Goal: Find specific page/section: Find specific page/section

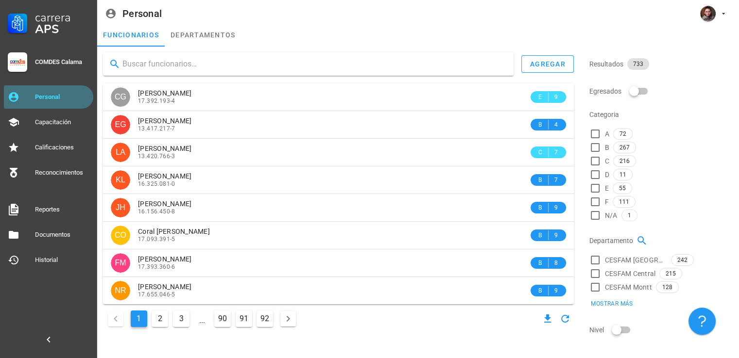
click at [34, 97] on link "Personal" at bounding box center [48, 96] width 89 height 23
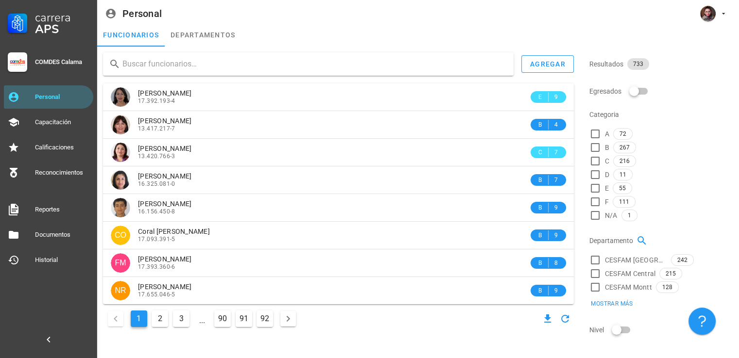
click at [167, 76] on div "agregar [PERSON_NAME] 17.392.193-4 E 9 [PERSON_NAME] 13.417.217-7 B 4 [PERSON_N…" at bounding box center [338, 191] width 478 height 285
click at [164, 59] on input "text" at bounding box center [313, 64] width 383 height 16
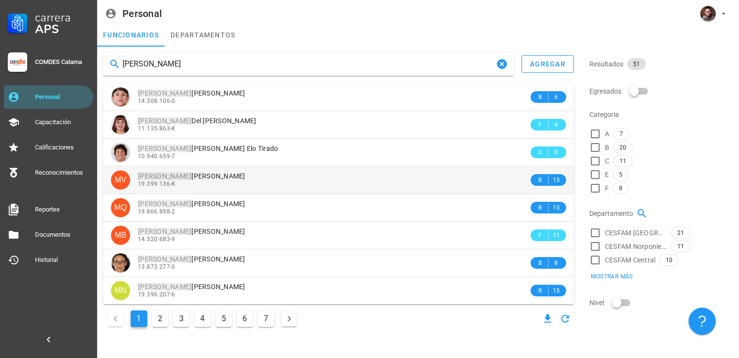
type input "[PERSON_NAME]"
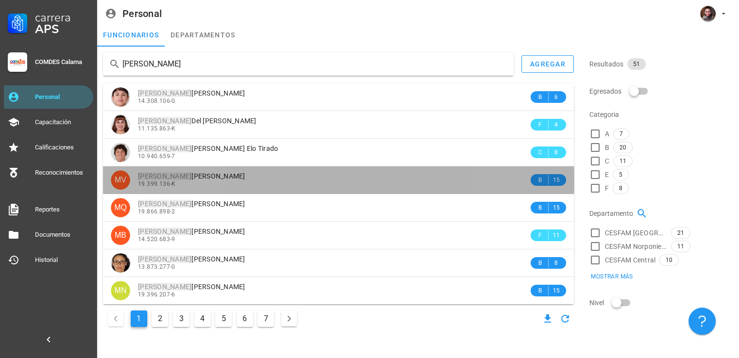
click at [216, 171] on div "[PERSON_NAME] 19.399.136-K" at bounding box center [333, 180] width 390 height 27
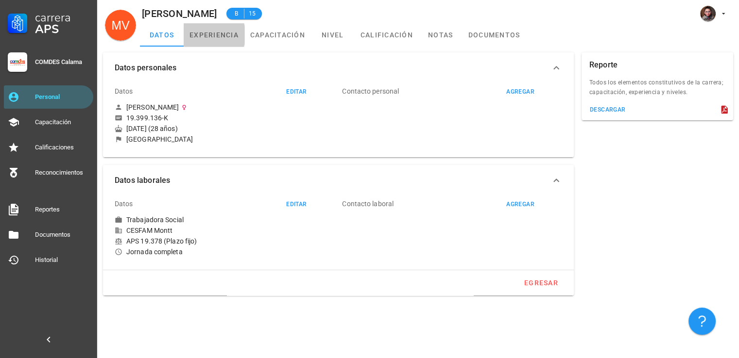
click at [203, 37] on link "experiencia" at bounding box center [214, 34] width 61 height 23
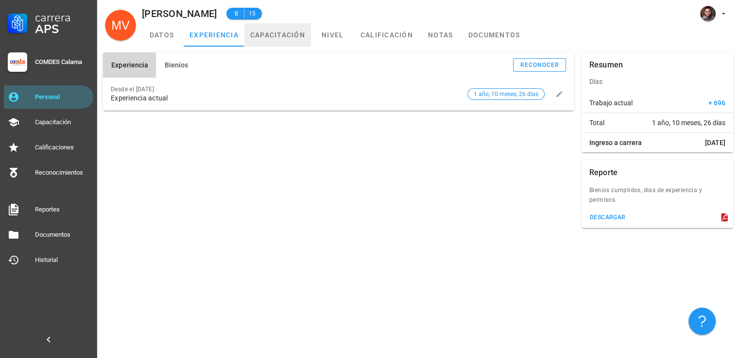
click at [266, 41] on link "capacitación" at bounding box center [277, 34] width 67 height 23
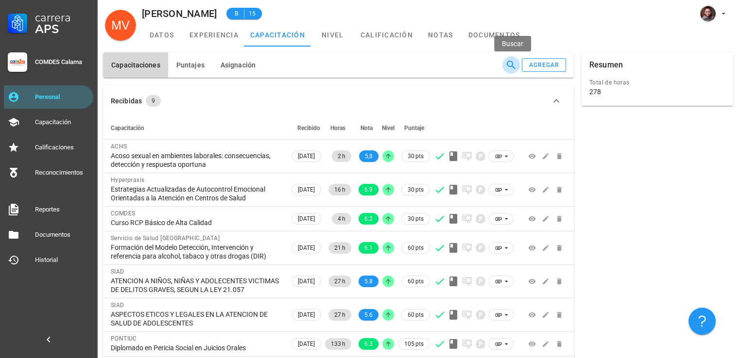
click at [513, 69] on icon "button" at bounding box center [511, 65] width 12 height 12
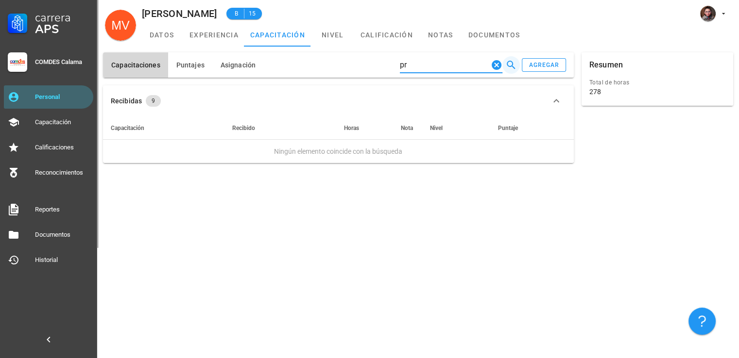
type input "p"
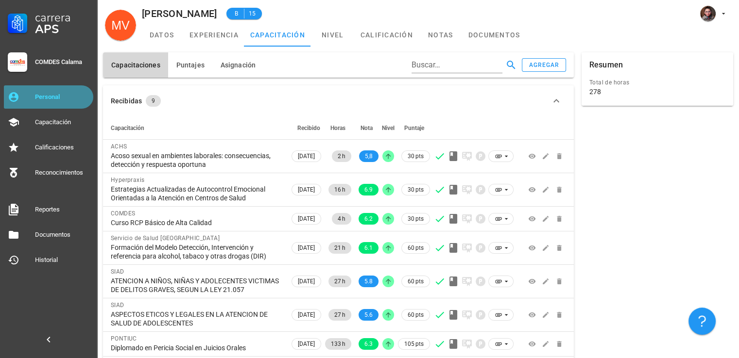
click at [37, 95] on div "Personal" at bounding box center [62, 97] width 54 height 8
